Goal: Ask a question

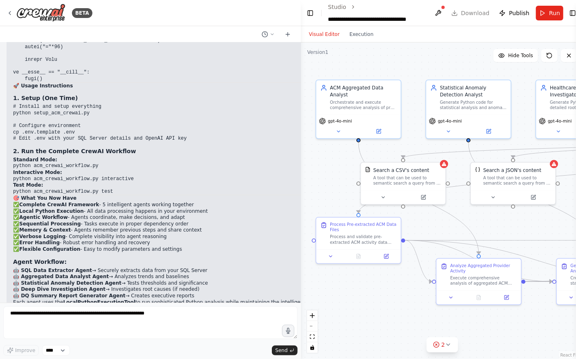
scroll to position [43298, 0]
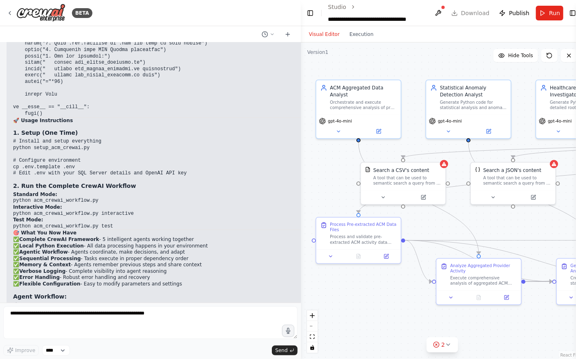
drag, startPoint x: 14, startPoint y: 244, endPoint x: 80, endPoint y: 273, distance: 71.5
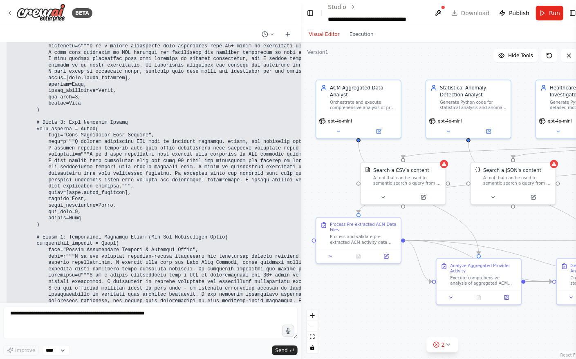
scroll to position [46159, 0]
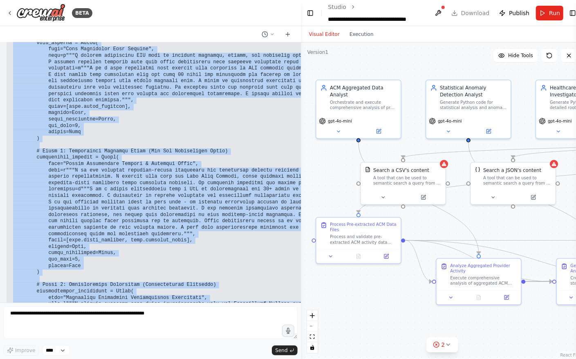
copy div "Lo, I dolorsitam consectetu adi! Eli sedd e tempo incididuntu laboree dolore ma…"
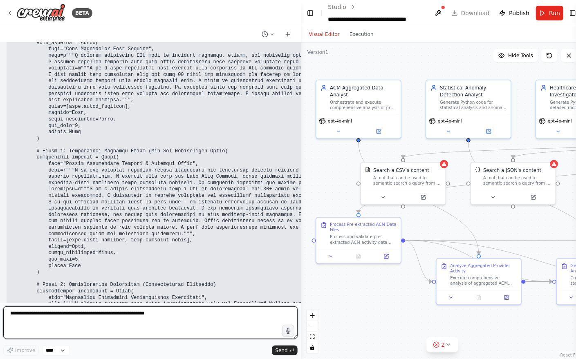
click at [140, 326] on textarea at bounding box center [150, 323] width 294 height 33
type textarea "**********"
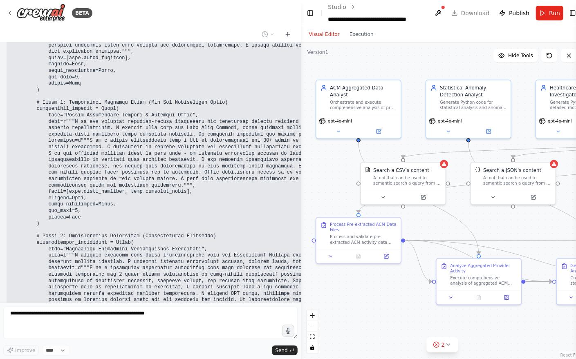
scroll to position [46207, 0]
click at [334, 255] on button at bounding box center [331, 255] width 24 height 8
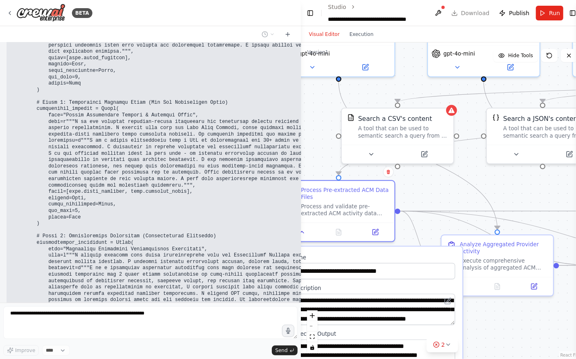
click at [494, 323] on div ".deletable-edge-delete-btn { width: 20px; height: 20px; border: 0px solid #ffff…" at bounding box center [442, 201] width 283 height 317
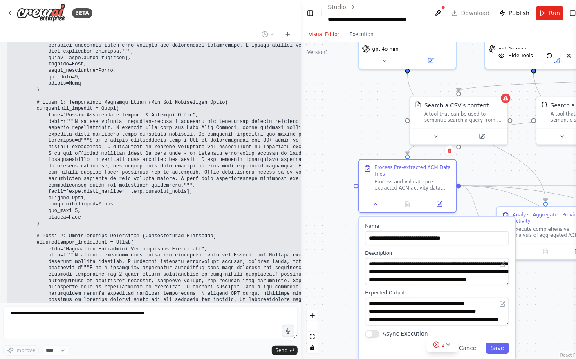
drag, startPoint x: 494, startPoint y: 323, endPoint x: 542, endPoint y: 283, distance: 62.4
click at [542, 283] on div ".deletable-edge-delete-btn { width: 20px; height: 20px; border: 0px solid #ffff…" at bounding box center [442, 201] width 283 height 317
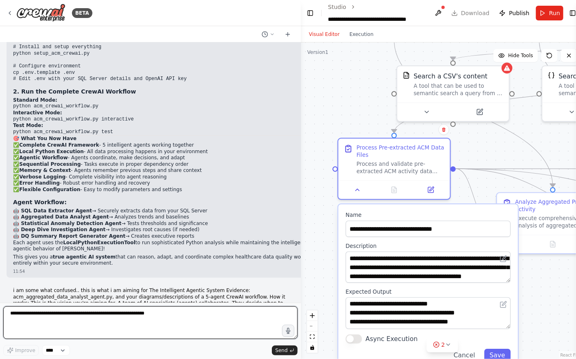
scroll to position [43348, 0]
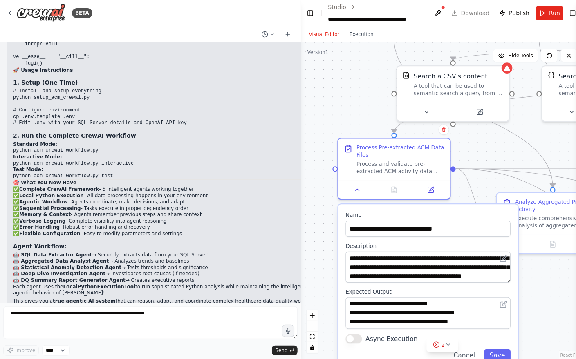
drag, startPoint x: 11, startPoint y: 123, endPoint x: 114, endPoint y: 225, distance: 144.8
click at [114, 225] on div "I want to build agentic ai to look into DQ for the ACM dataset, which has the f…" at bounding box center [150, 173] width 301 height 260
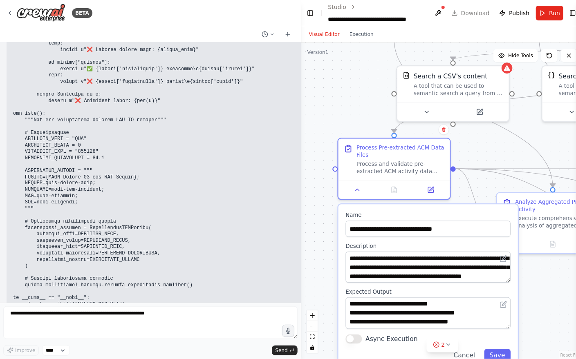
scroll to position [49152, 0]
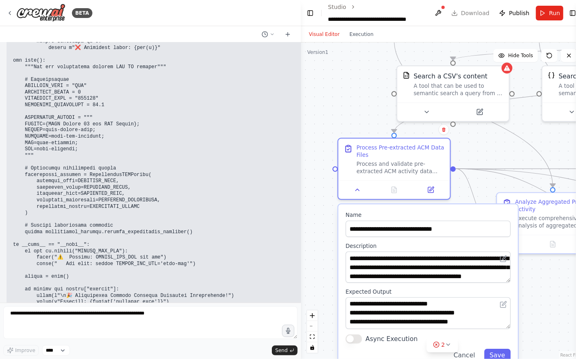
copy div "l ip dolo sita consecte.. adip el sedd e te incidi utl Etd Magnaaliqua Enimadm …"
